Goal: Task Accomplishment & Management: Use online tool/utility

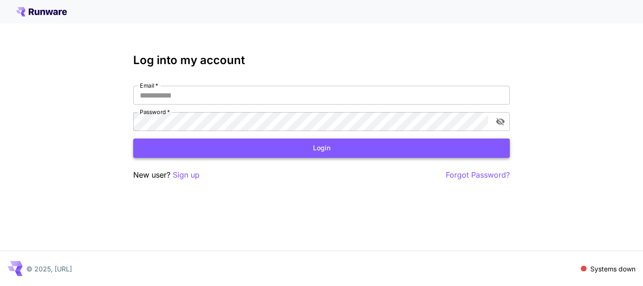
type input "**********"
click at [241, 156] on button "Login" at bounding box center [321, 147] width 377 height 19
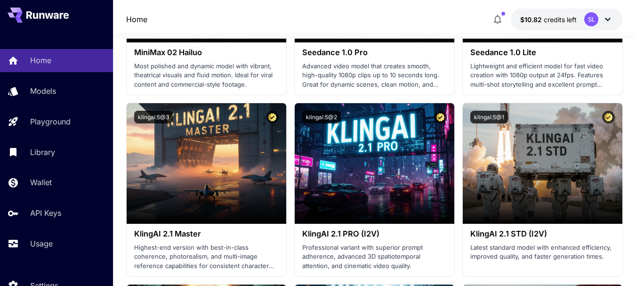
scroll to position [330, 0]
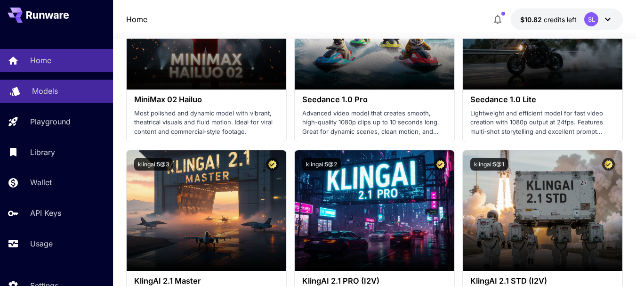
click at [73, 80] on link "Models" at bounding box center [56, 91] width 113 height 23
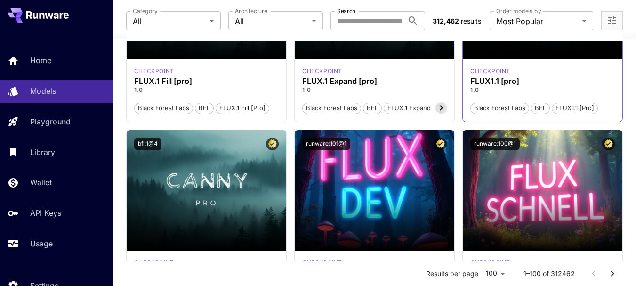
scroll to position [848, 0]
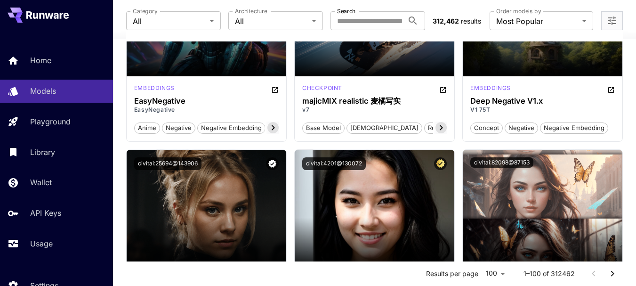
scroll to position [1743, 0]
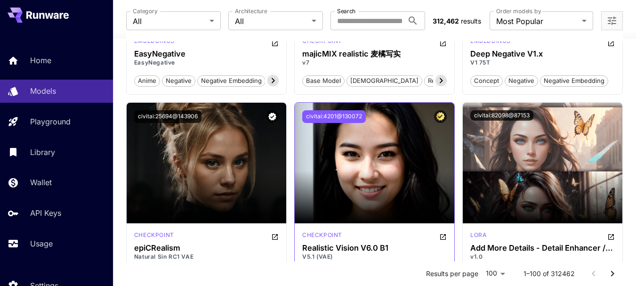
click at [346, 116] on button "civitai:4201@130072" at bounding box center [334, 116] width 64 height 13
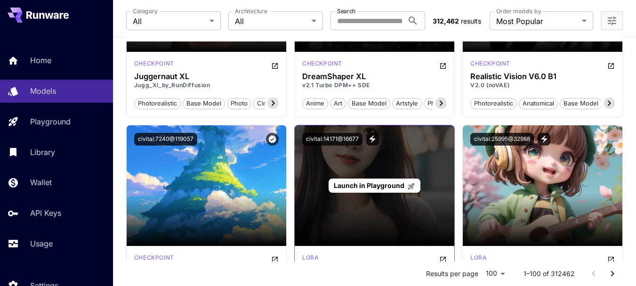
scroll to position [2591, 0]
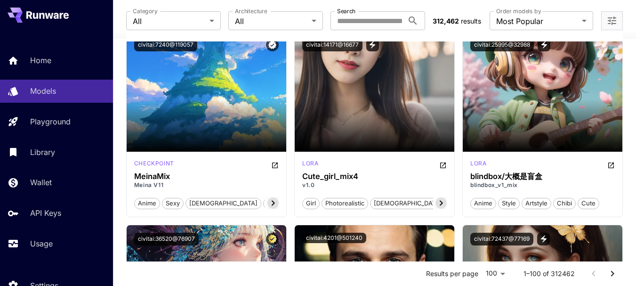
click at [52, 229] on div "Home Models Playground Library Wallet API Keys Usage" at bounding box center [56, 152] width 113 height 206
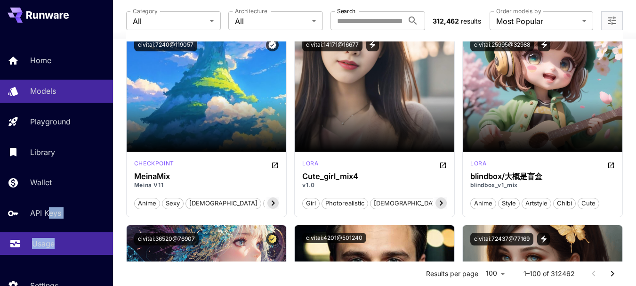
click at [54, 239] on div "Usage" at bounding box center [68, 243] width 73 height 11
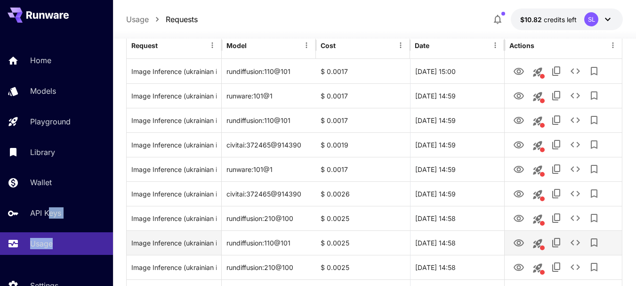
scroll to position [220, 0]
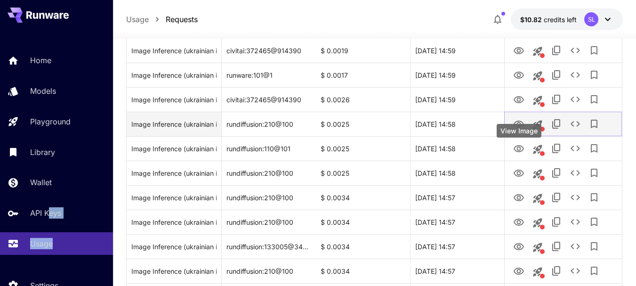
click at [515, 130] on icon "View Image" at bounding box center [518, 124] width 11 height 11
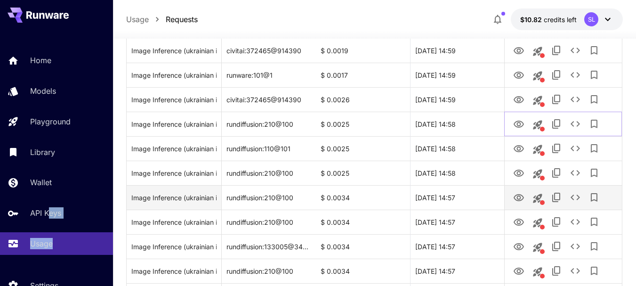
scroll to position [315, 0]
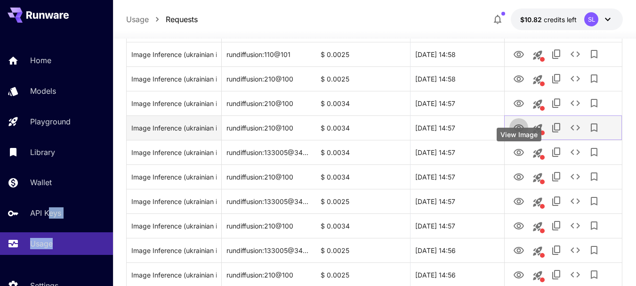
click at [521, 134] on icon "View Image" at bounding box center [518, 127] width 11 height 11
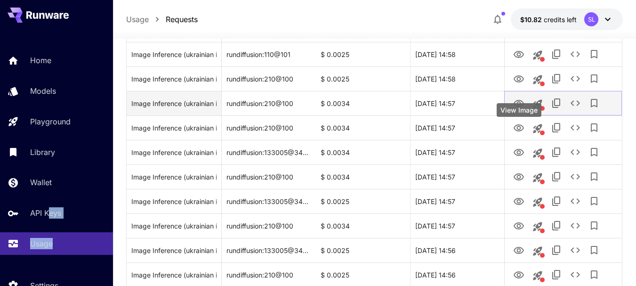
click at [523, 109] on icon "View Image" at bounding box center [518, 103] width 11 height 11
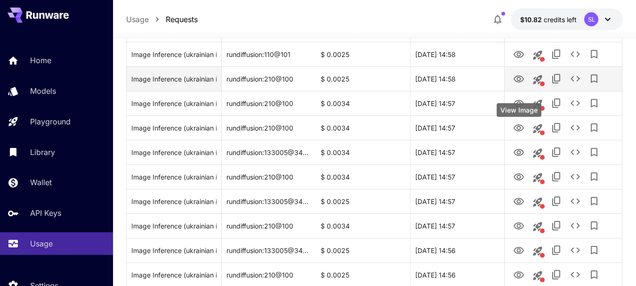
click at [518, 82] on icon "View Image" at bounding box center [519, 78] width 10 height 7
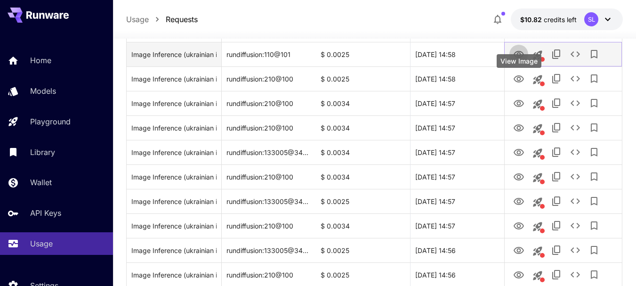
click at [522, 60] on icon "View Image" at bounding box center [518, 54] width 11 height 11
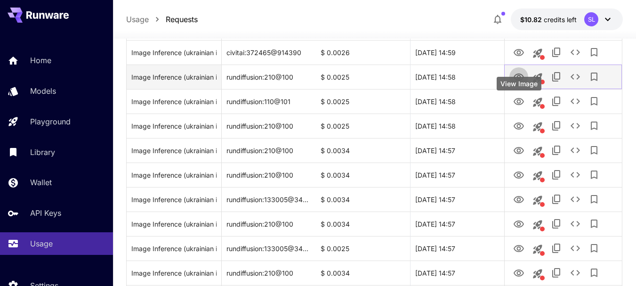
click at [520, 83] on icon "View Image" at bounding box center [518, 77] width 11 height 11
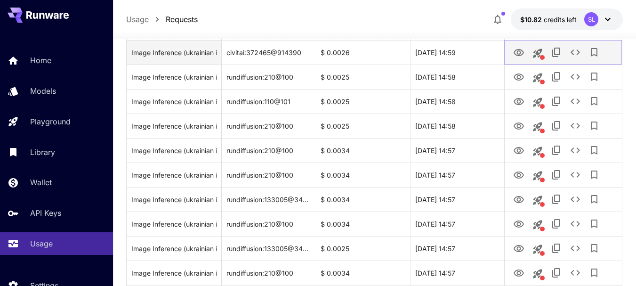
click at [518, 56] on icon "View Image" at bounding box center [519, 52] width 10 height 7
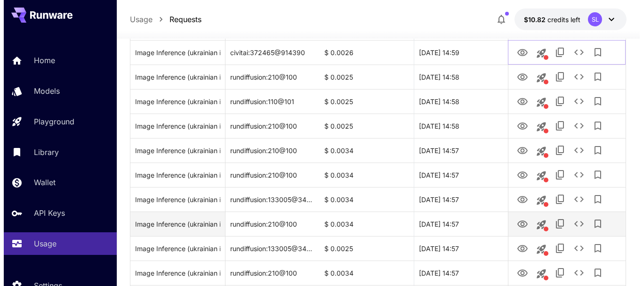
scroll to position [409, 0]
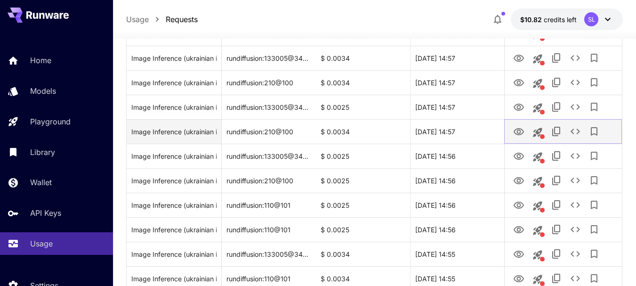
click at [520, 135] on icon "View Image" at bounding box center [519, 131] width 10 height 7
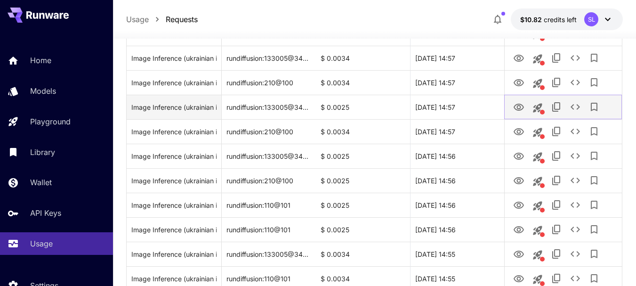
click at [517, 116] on button "View Image" at bounding box center [519, 106] width 19 height 19
click at [517, 113] on icon "View Image" at bounding box center [518, 107] width 11 height 11
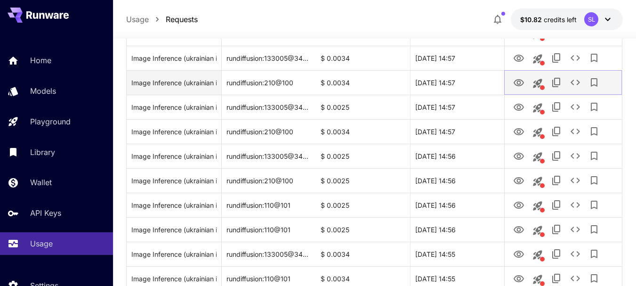
click at [520, 89] on icon "View Image" at bounding box center [518, 82] width 11 height 11
click at [579, 85] on icon "See details" at bounding box center [575, 83] width 9 height 6
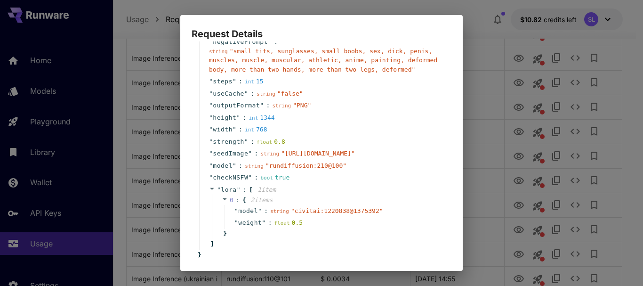
scroll to position [188, 0]
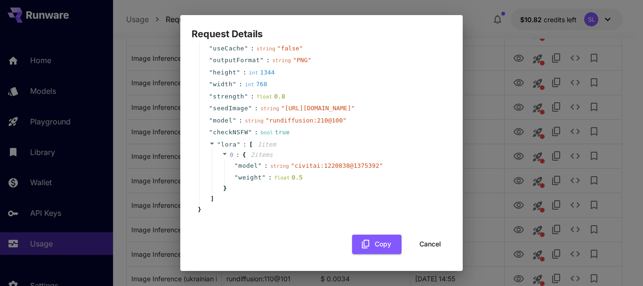
click at [354, 231] on div "{ 14 item s " taskType " : string " imageInference " " taskUUID " : string " 39…" at bounding box center [322, 57] width 260 height 391
click at [357, 235] on button "Copy" at bounding box center [376, 244] width 49 height 19
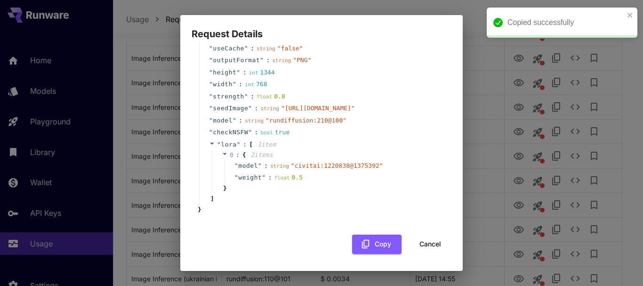
drag, startPoint x: 621, startPoint y: 131, endPoint x: 612, endPoint y: 131, distance: 9.4
click at [621, 131] on div "Request Details { 14 item s " taskType " : string " imageInference " " taskUUID…" at bounding box center [321, 143] width 643 height 286
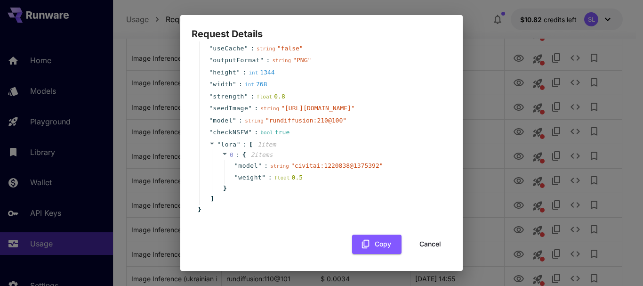
scroll to position [188, 0]
drag, startPoint x: 231, startPoint y: 108, endPoint x: 449, endPoint y: 107, distance: 217.6
click at [355, 107] on span "" [URL][DOMAIN_NAME] "" at bounding box center [318, 108] width 74 height 7
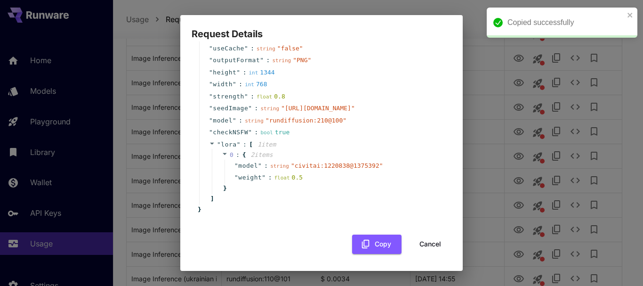
copy span "[URL][DOMAIN_NAME]"
click at [416, 239] on button "Cancel" at bounding box center [430, 244] width 42 height 19
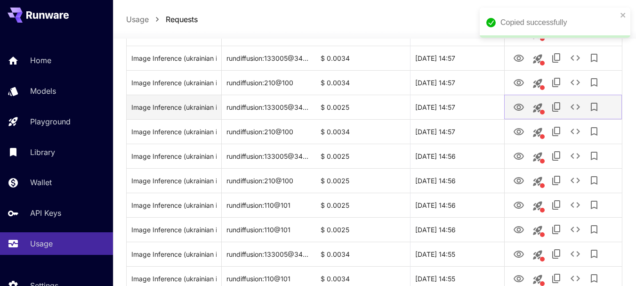
click at [516, 113] on icon "View Image" at bounding box center [518, 107] width 11 height 11
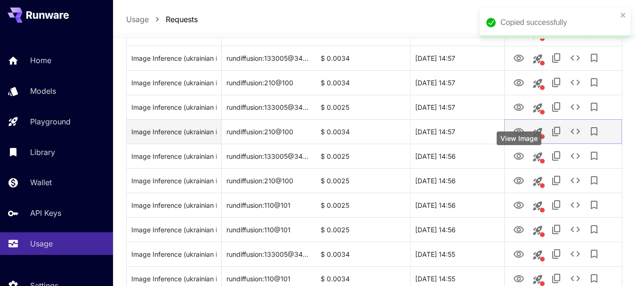
click at [521, 138] on icon "View Image" at bounding box center [518, 131] width 11 height 11
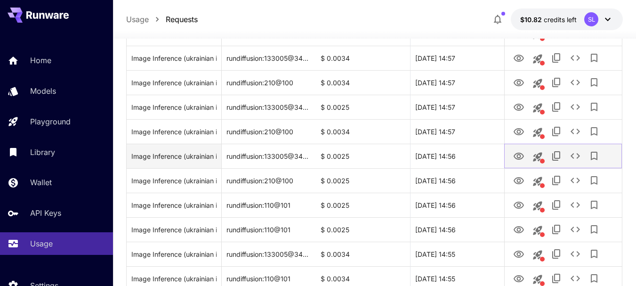
click at [523, 162] on link "View Image" at bounding box center [518, 156] width 11 height 12
click at [571, 162] on icon "See details" at bounding box center [575, 155] width 11 height 11
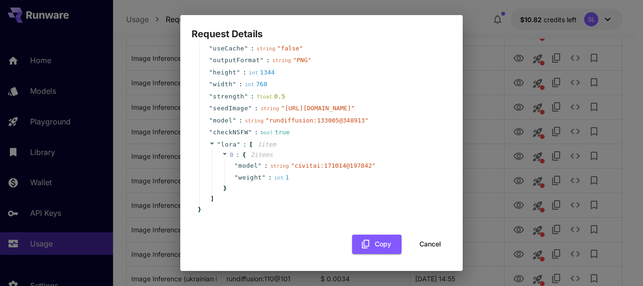
scroll to position [141, 0]
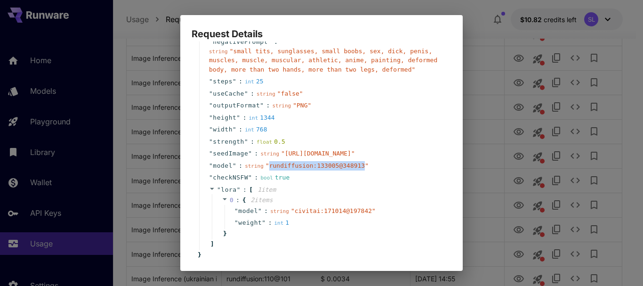
drag, startPoint x: 266, startPoint y: 168, endPoint x: 352, endPoint y: 167, distance: 86.7
click at [352, 167] on span "" rundiffusion:133005@348913 "" at bounding box center [317, 165] width 103 height 7
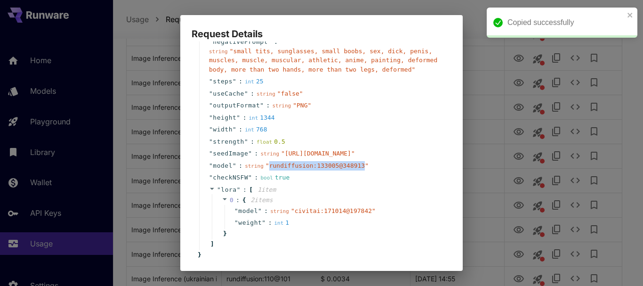
copy span "rundiffusion:133005@348913"
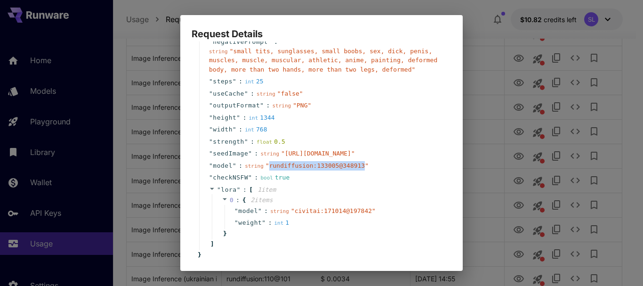
click at [340, 88] on div "" useCache " : string " false "" at bounding box center [323, 94] width 248 height 12
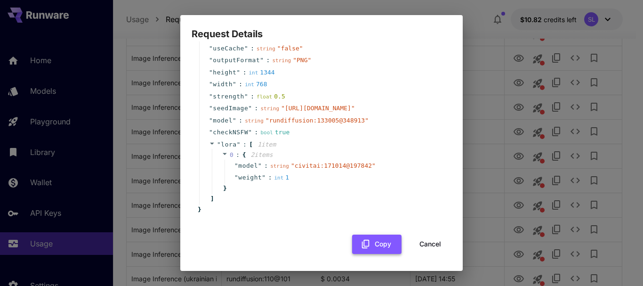
click at [385, 240] on button "Copy" at bounding box center [376, 244] width 49 height 19
